Goal: Transaction & Acquisition: Purchase product/service

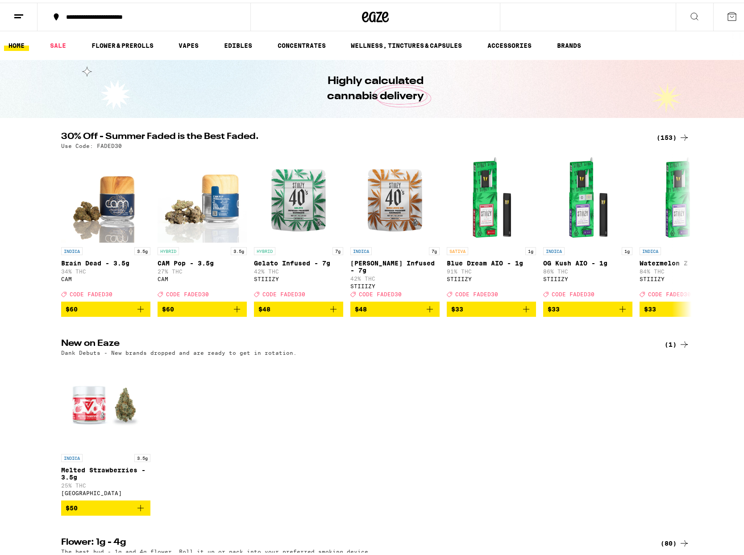
click at [675, 135] on div "(153)" at bounding box center [673, 134] width 33 height 11
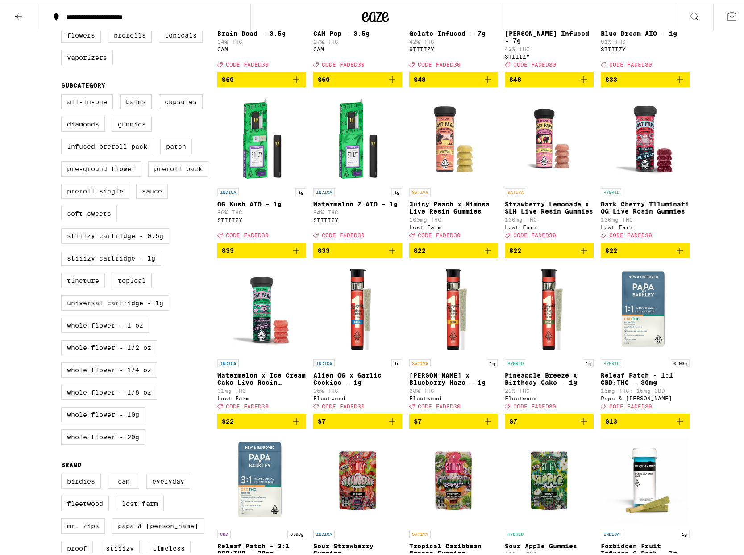
scroll to position [201, 0]
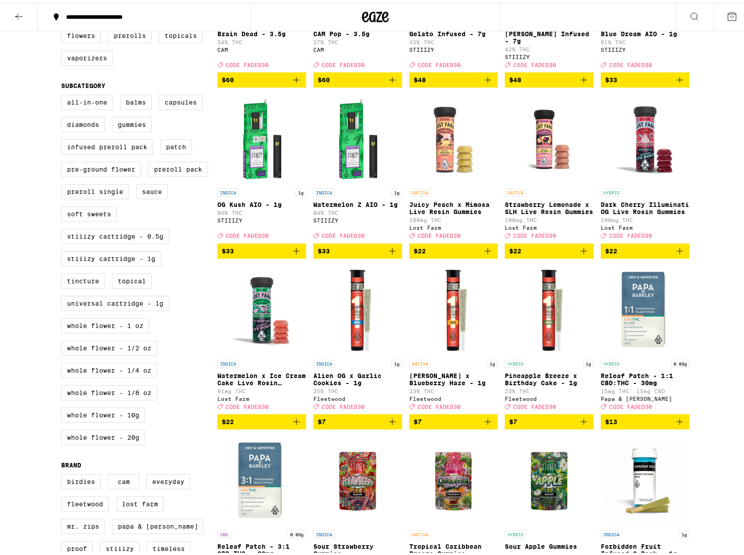
click at [457, 254] on span "$22" at bounding box center [454, 248] width 80 height 11
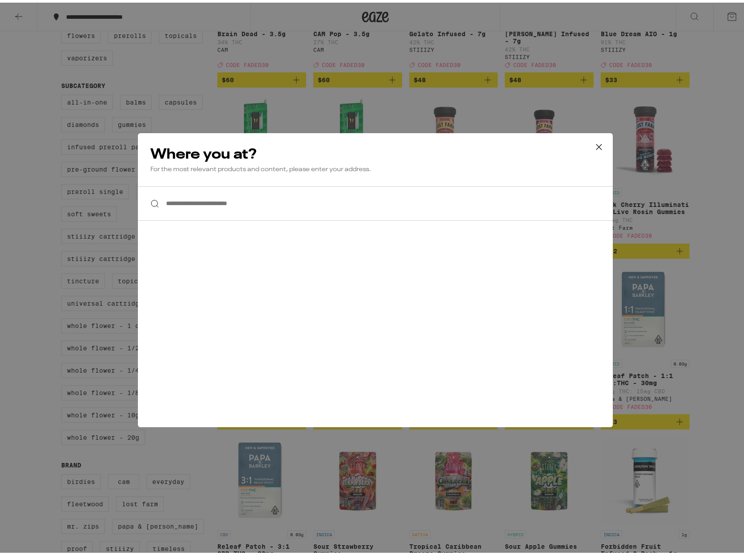
click at [338, 208] on input "**********" at bounding box center [375, 201] width 475 height 34
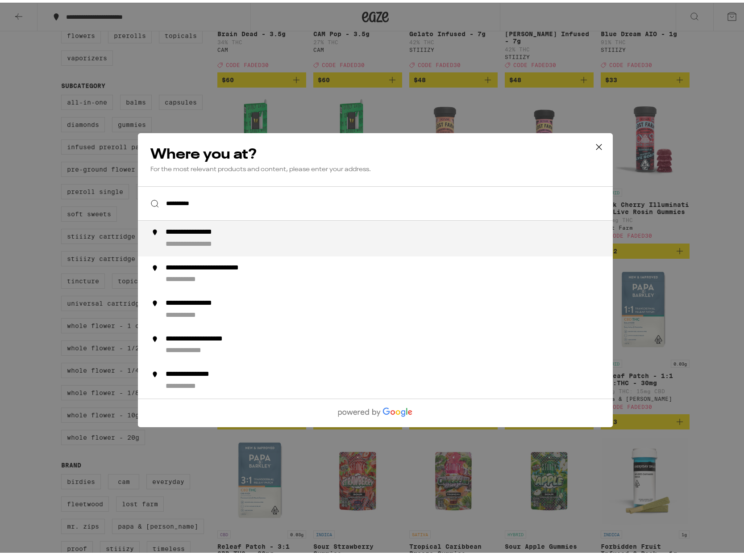
type input "**********"
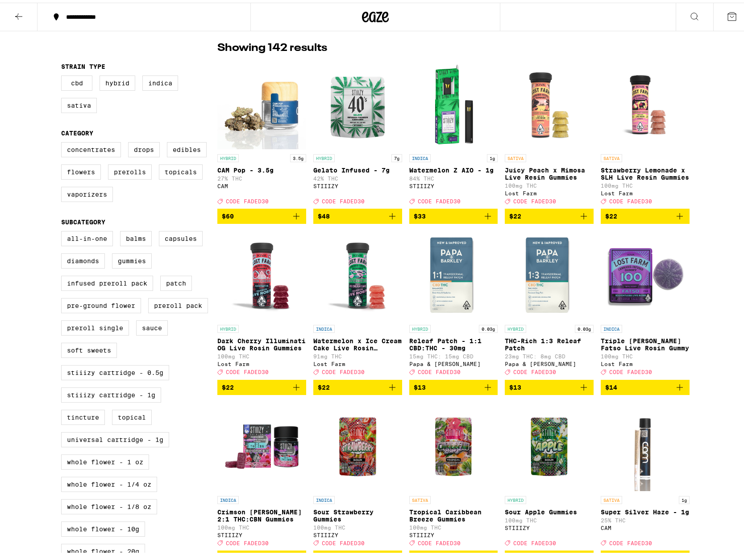
scroll to position [0, 0]
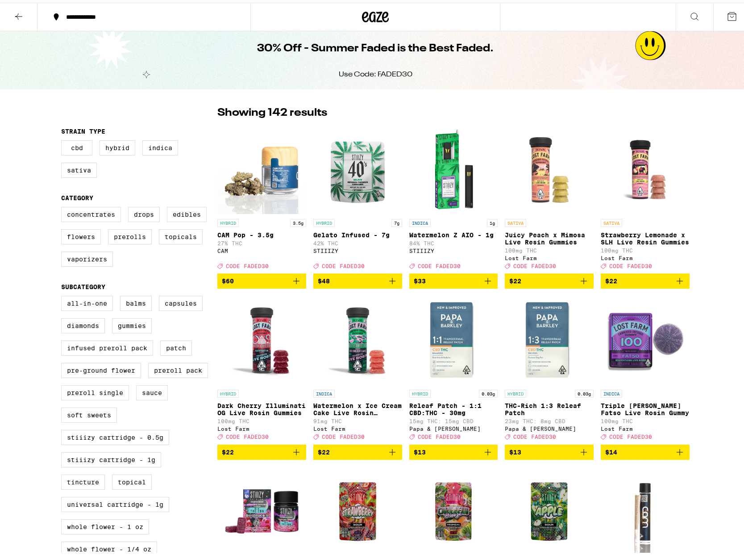
click at [522, 280] on span "$22" at bounding box center [549, 278] width 80 height 11
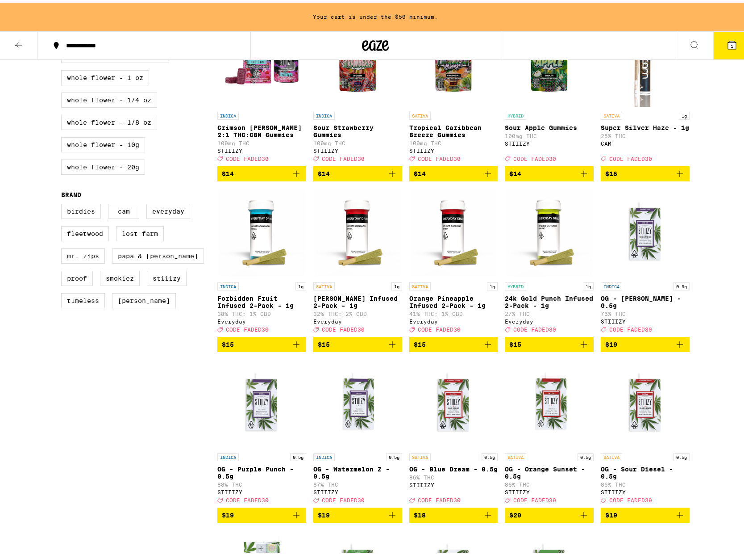
scroll to position [516, 0]
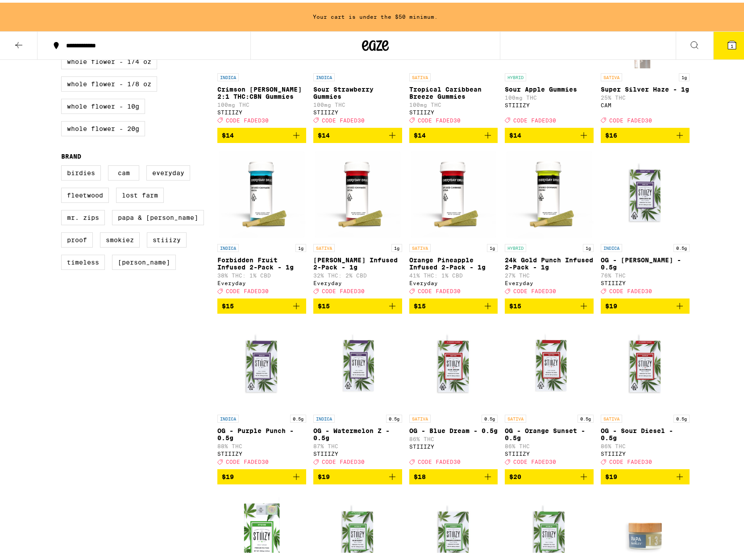
click at [471, 309] on span "$15" at bounding box center [454, 303] width 80 height 11
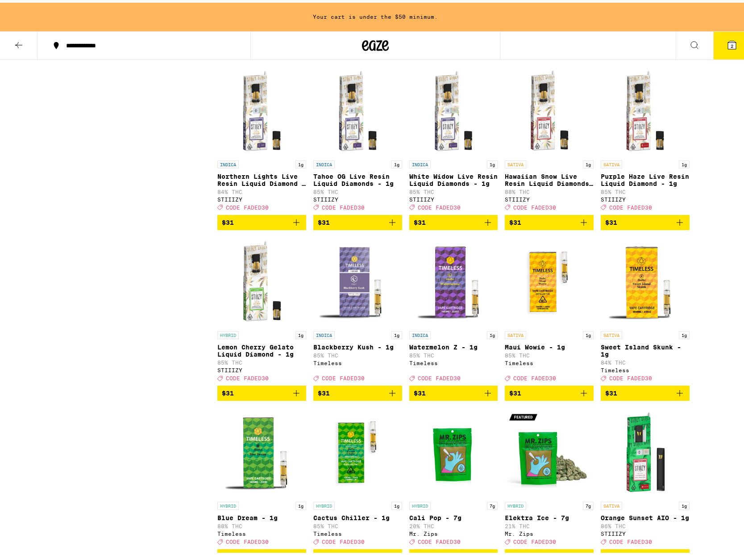
scroll to position [3052, 0]
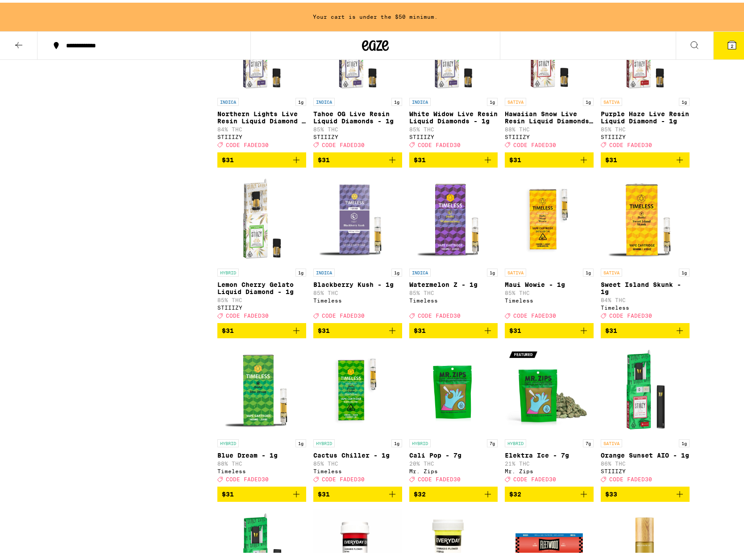
click at [535, 333] on span "$31" at bounding box center [549, 327] width 80 height 11
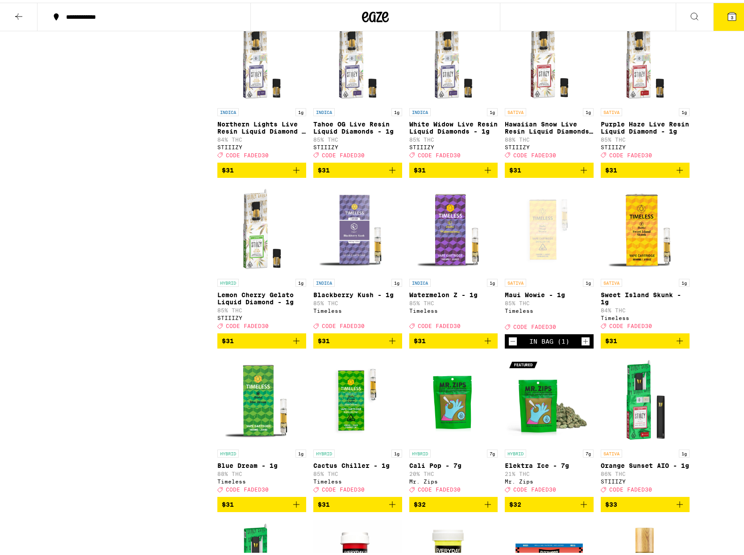
scroll to position [3056, 0]
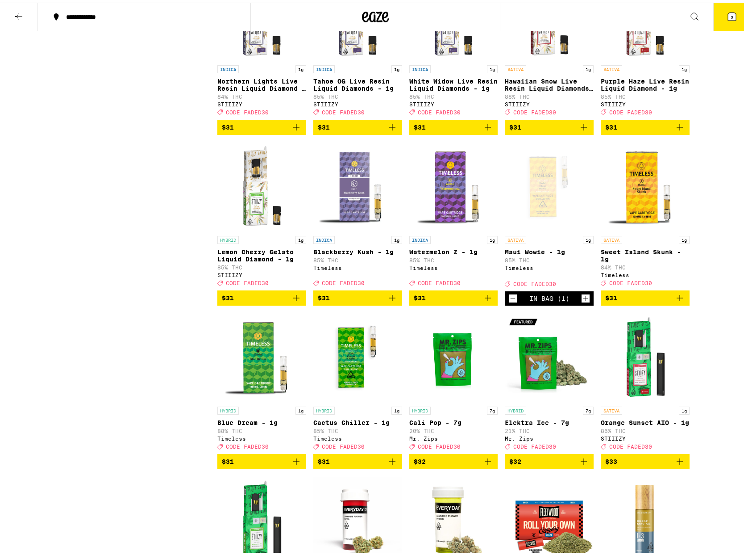
click at [649, 301] on span "$31" at bounding box center [645, 295] width 80 height 11
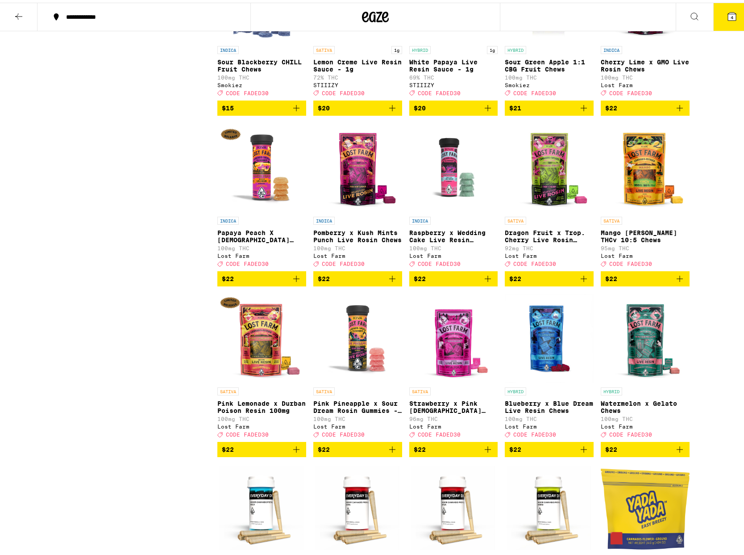
scroll to position [1027, 0]
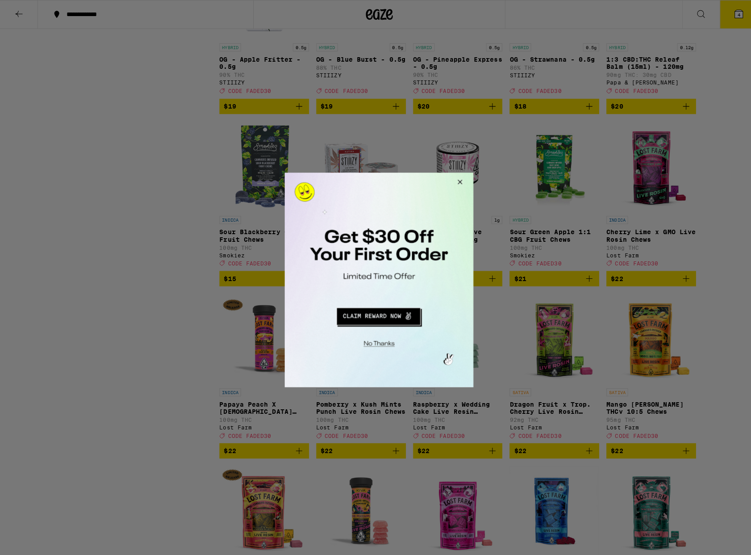
click at [457, 183] on button "Close Modal" at bounding box center [457, 182] width 24 height 21
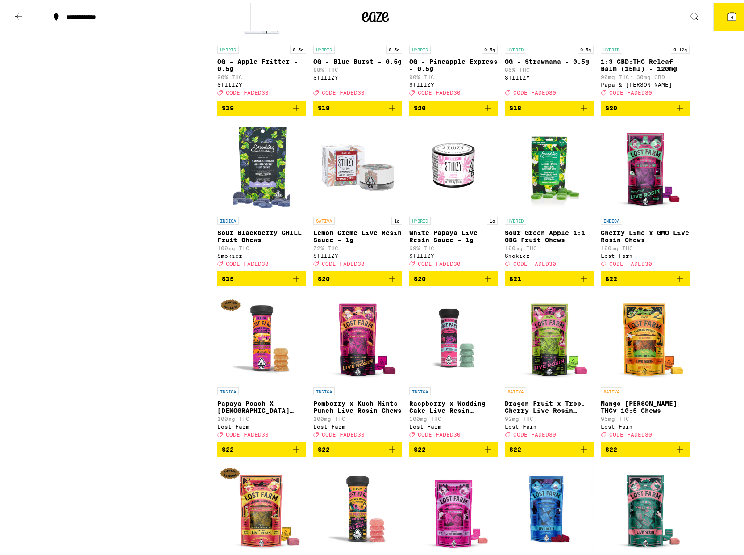
click at [718, 8] on button "4" at bounding box center [733, 14] width 38 height 28
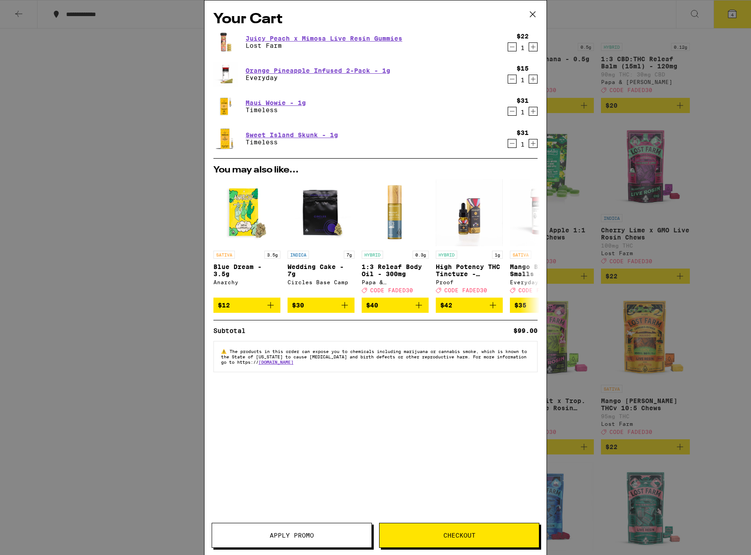
click at [532, 15] on icon at bounding box center [532, 14] width 13 height 13
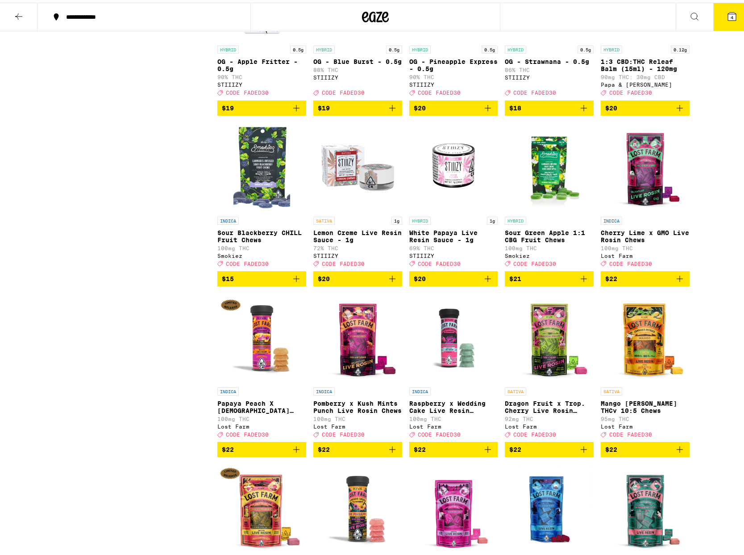
click at [21, 13] on icon at bounding box center [18, 13] width 11 height 11
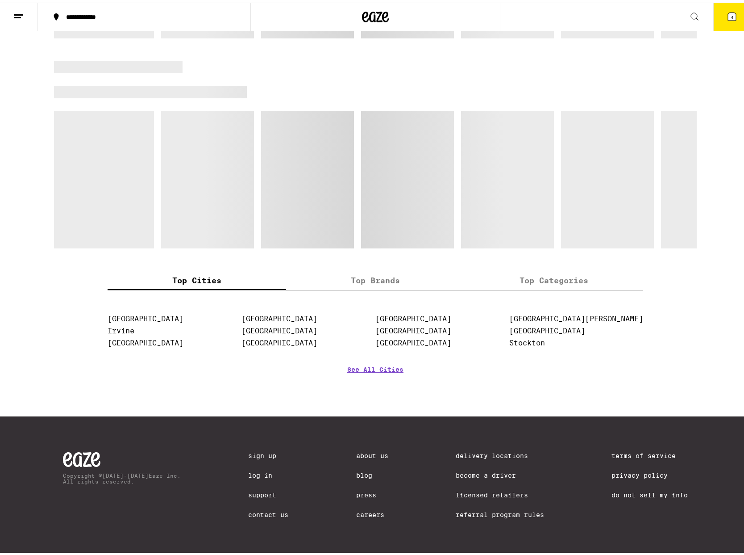
click at [13, 9] on button at bounding box center [19, 14] width 38 height 28
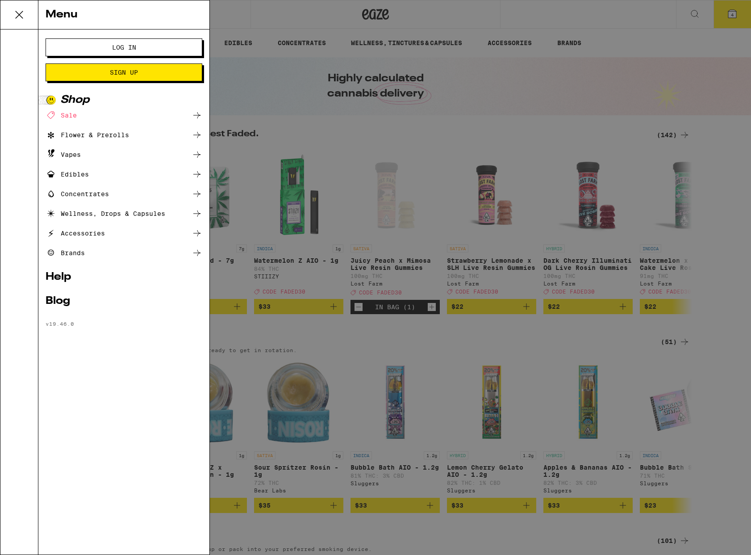
click at [149, 49] on span "Log In" at bounding box center [124, 47] width 84 height 6
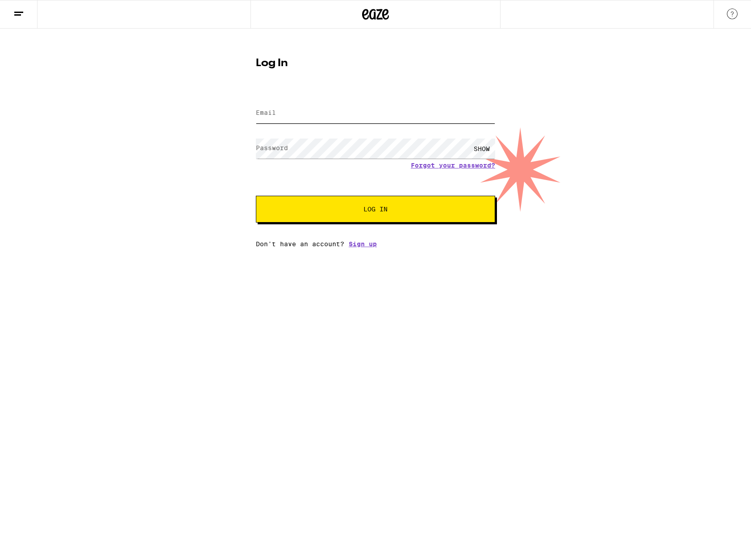
click at [327, 108] on input "Email" at bounding box center [375, 113] width 239 height 20
type input "[EMAIL_ADDRESS][DOMAIN_NAME]"
click at [358, 114] on input "[EMAIL_ADDRESS][DOMAIN_NAME]" at bounding box center [375, 113] width 239 height 20
click at [356, 113] on input "[EMAIL_ADDRESS][DOMAIN_NAME]" at bounding box center [375, 113] width 239 height 20
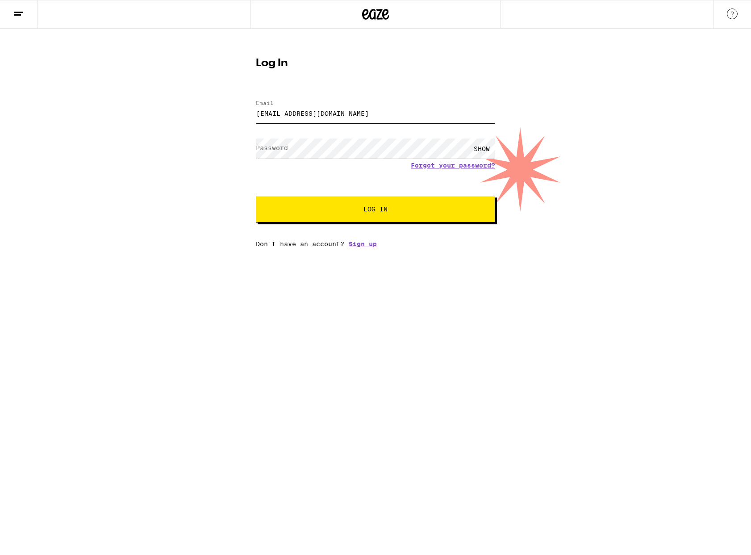
click at [356, 113] on input "[EMAIL_ADDRESS][DOMAIN_NAME]" at bounding box center [375, 113] width 239 height 20
type input "[EMAIL_ADDRESS][DOMAIN_NAME]"
click at [256, 196] on button "Log In" at bounding box center [375, 209] width 239 height 27
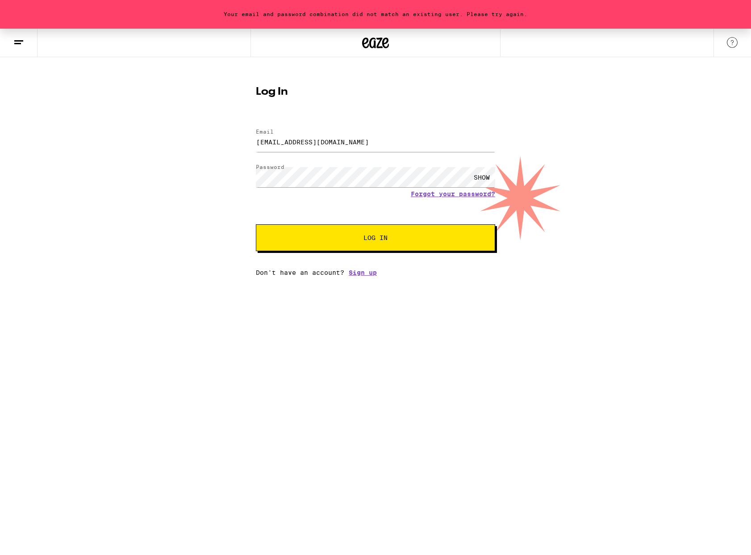
click at [476, 175] on div "SHOW" at bounding box center [481, 177] width 27 height 20
click at [256, 224] on button "Log In" at bounding box center [375, 237] width 239 height 27
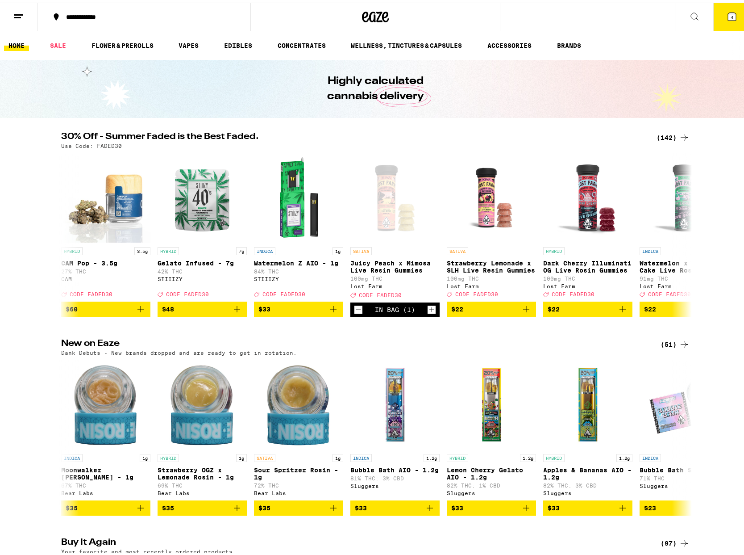
click at [728, 13] on icon at bounding box center [732, 14] width 8 height 8
click at [728, 16] on icon at bounding box center [732, 14] width 8 height 8
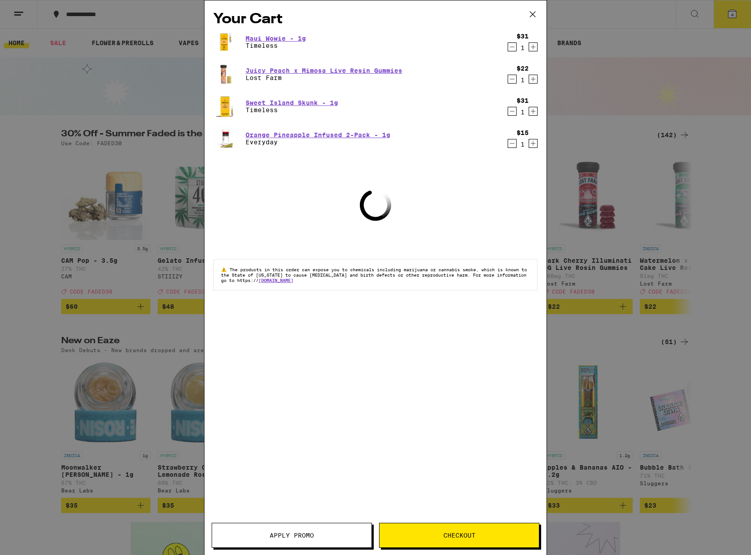
click at [328, 540] on button "Apply Promo" at bounding box center [292, 534] width 160 height 25
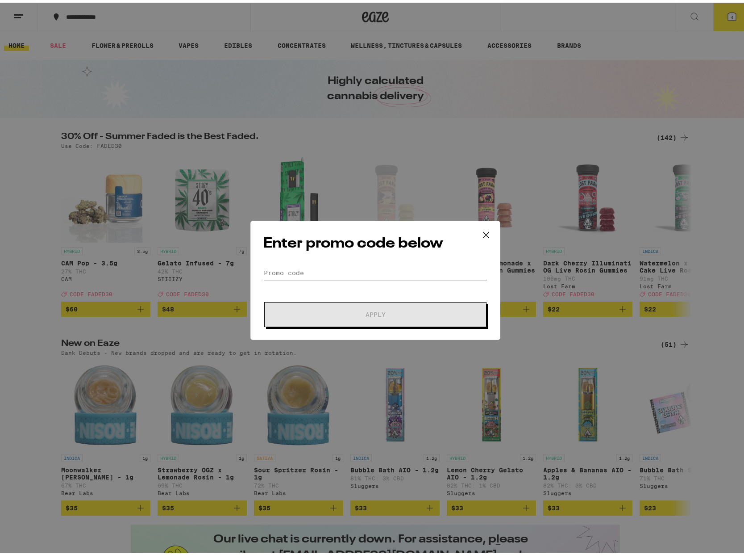
click at [352, 263] on input "Promo Code" at bounding box center [375, 269] width 224 height 13
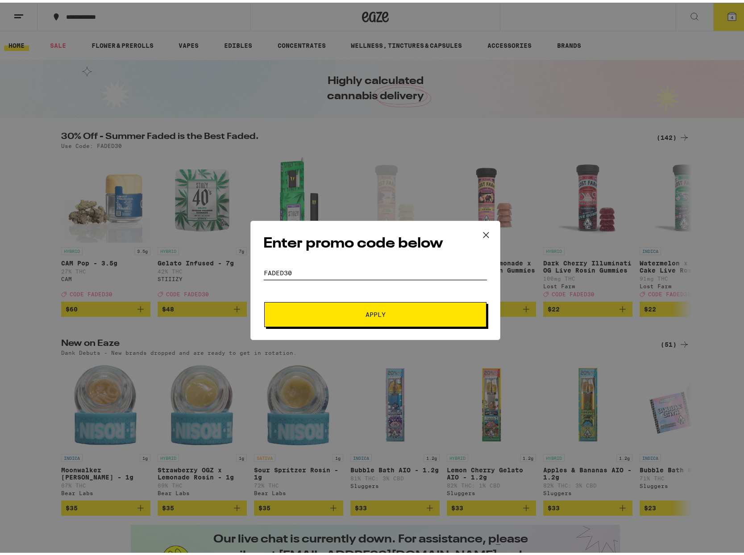
type input "faded30"
click at [388, 309] on span "Apply" at bounding box center [375, 312] width 161 height 6
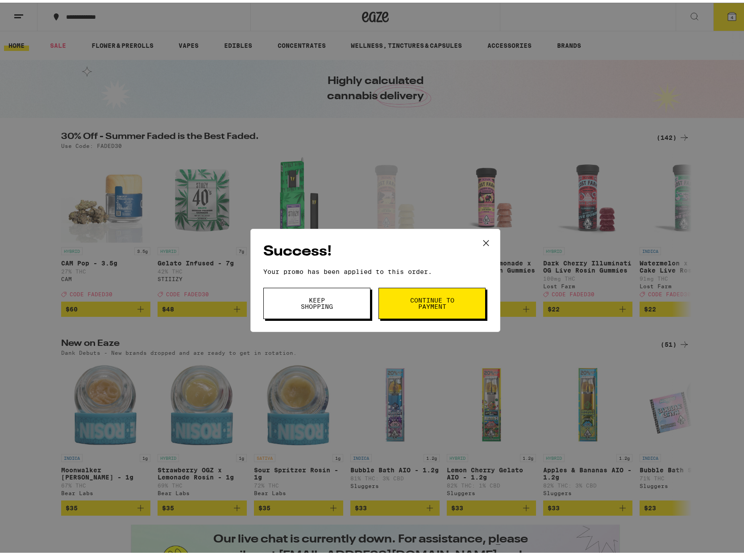
click at [432, 309] on button "Continue to payment" at bounding box center [432, 300] width 107 height 31
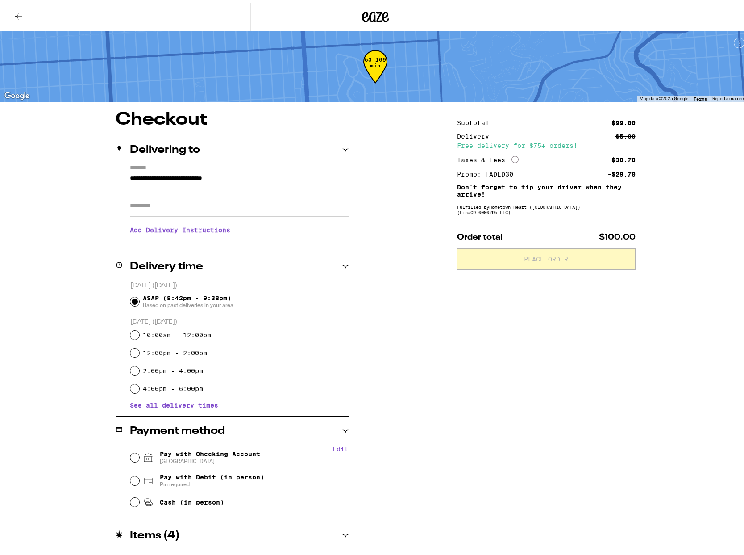
click at [25, 13] on button at bounding box center [19, 14] width 38 height 28
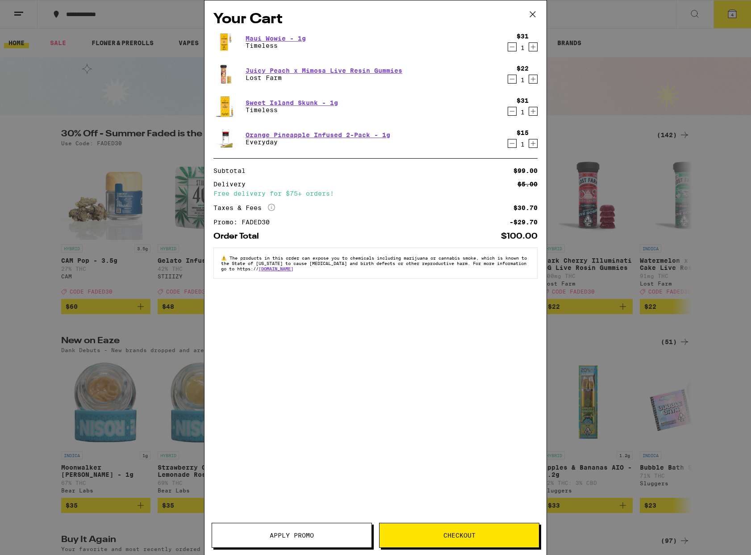
click at [511, 143] on icon "Decrement" at bounding box center [512, 143] width 8 height 11
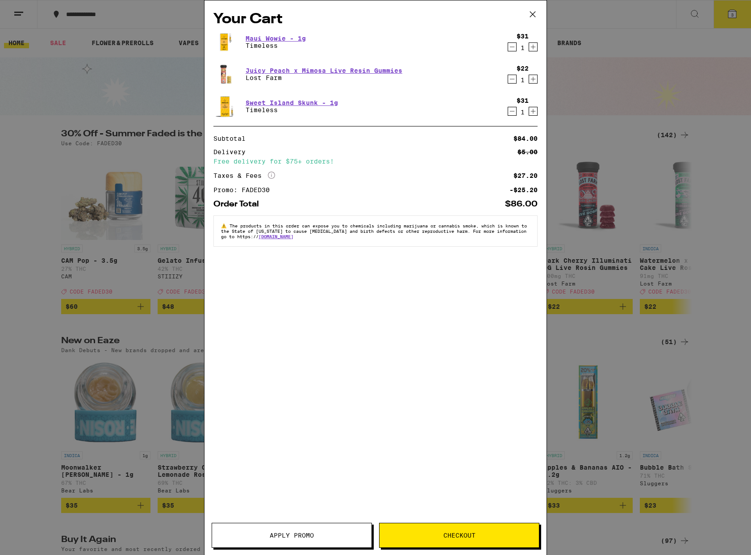
click at [468, 530] on button "Checkout" at bounding box center [459, 534] width 160 height 25
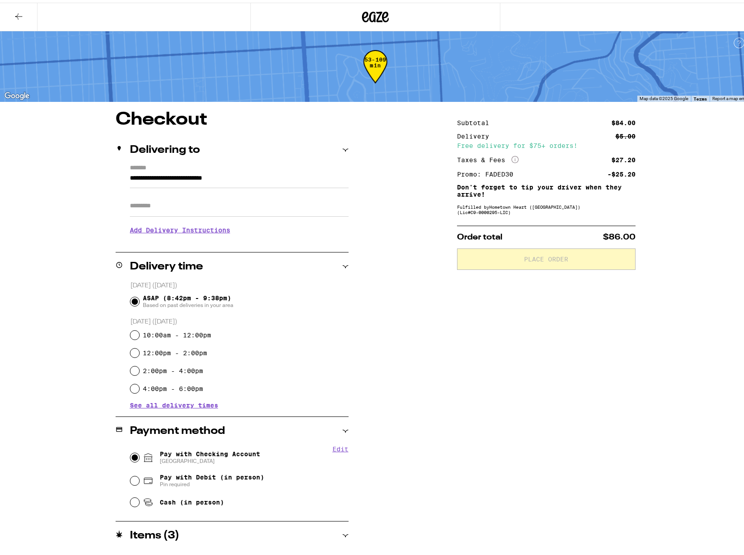
click at [130, 454] on input "Pay with Checking Account CHASE COLLEGE" at bounding box center [134, 454] width 9 height 9
radio input "true"
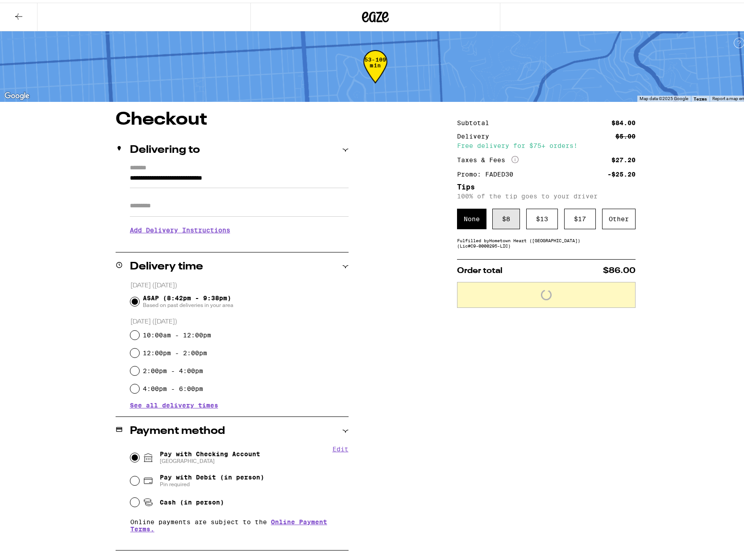
click at [501, 223] on div "$ 8" at bounding box center [507, 216] width 28 height 21
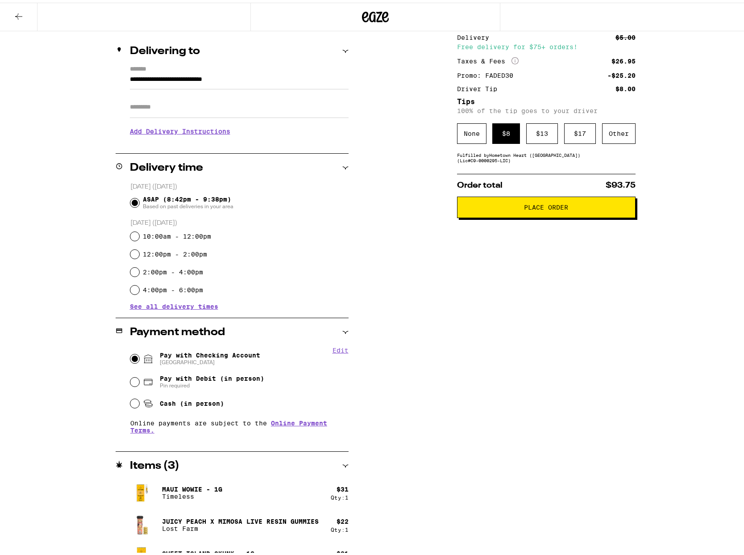
scroll to position [118, 0]
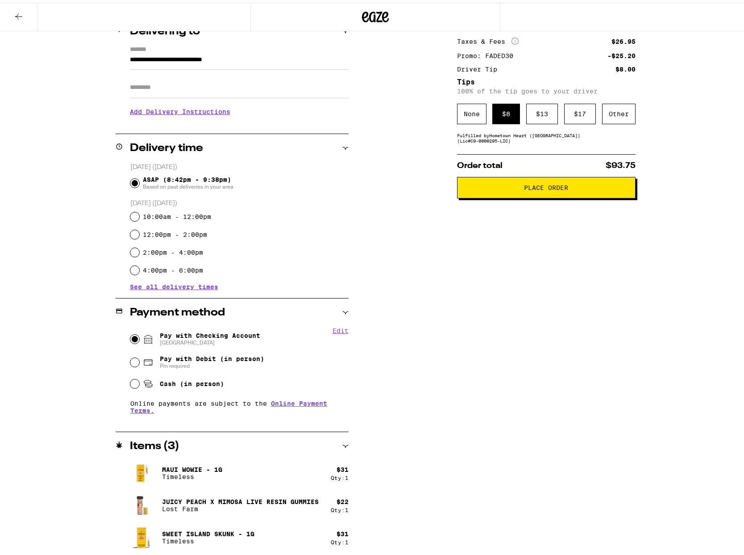
click at [558, 188] on span "Place Order" at bounding box center [546, 185] width 44 height 6
